Goal: Check status: Check status

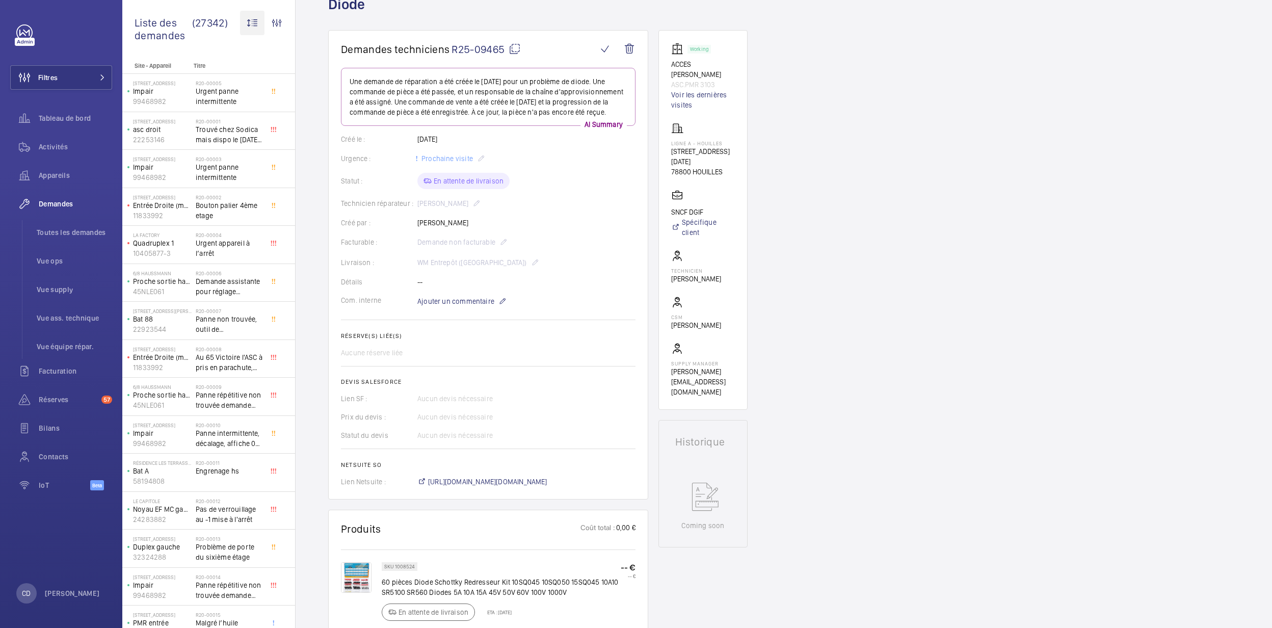
scroll to position [136, 0]
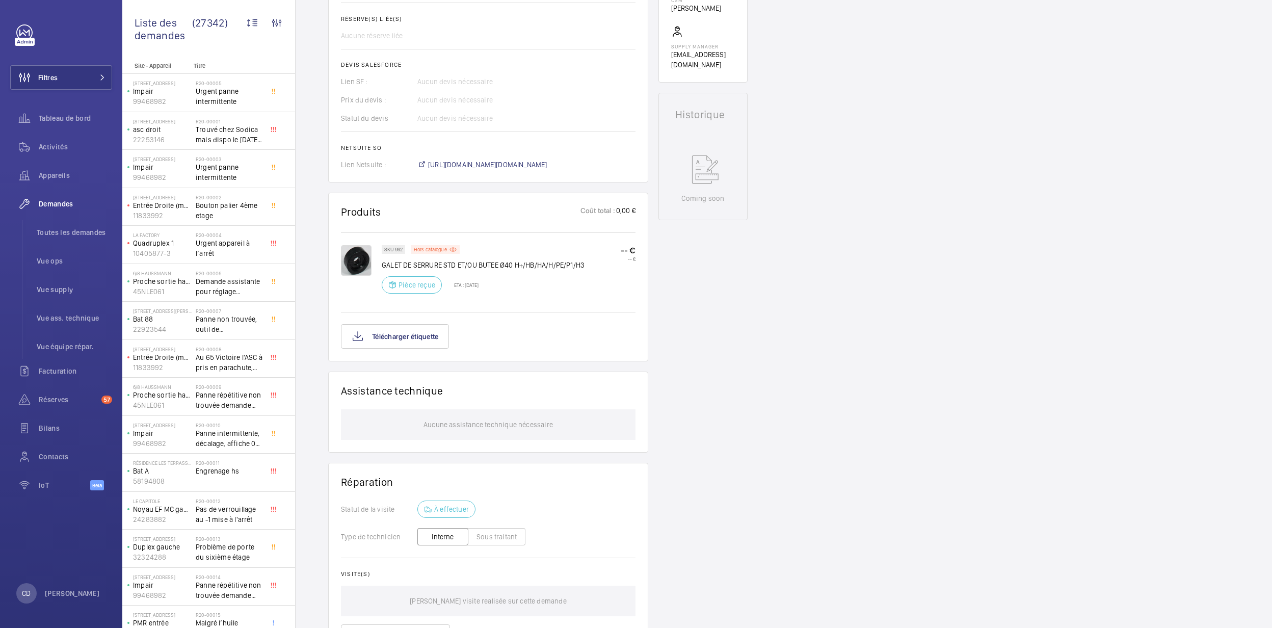
scroll to position [408, 0]
